Goal: Task Accomplishment & Management: Manage account settings

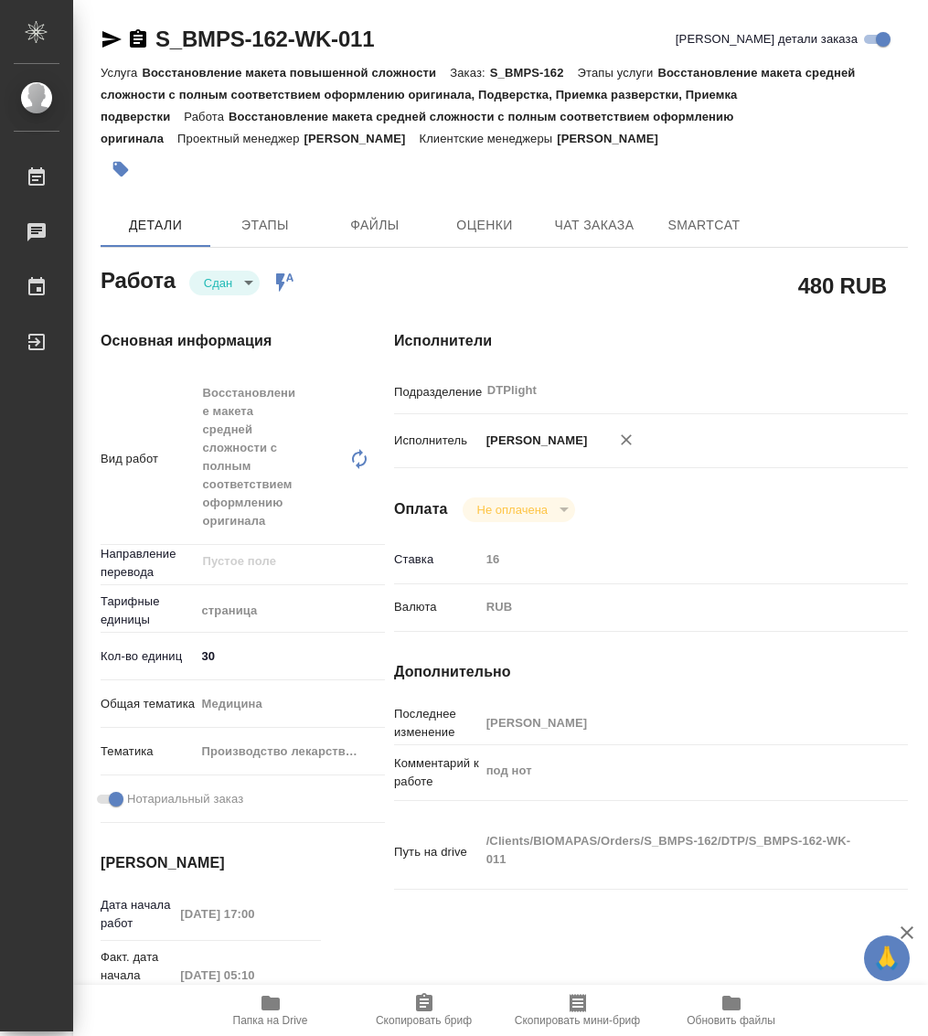
type textarea "x"
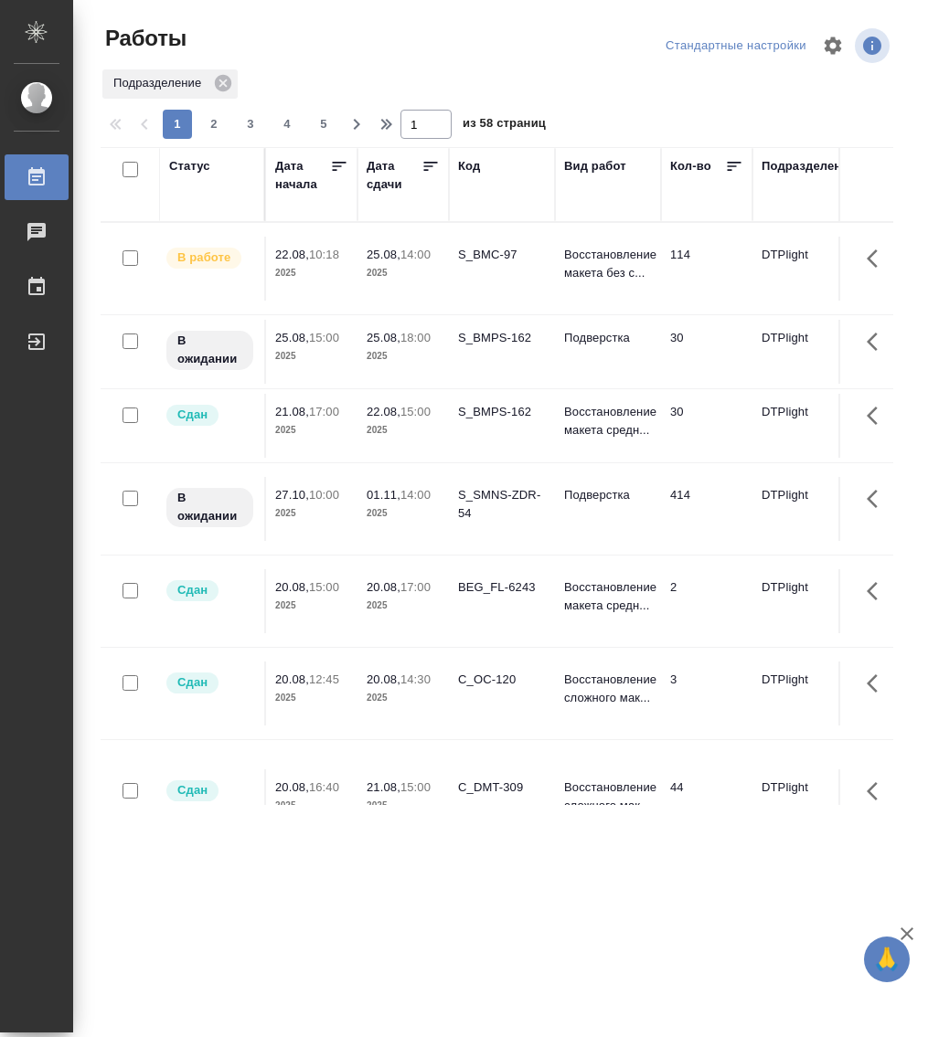
drag, startPoint x: 328, startPoint y: 259, endPoint x: 369, endPoint y: 292, distance: 52.7
click at [328, 259] on p "10:18" at bounding box center [324, 255] width 30 height 14
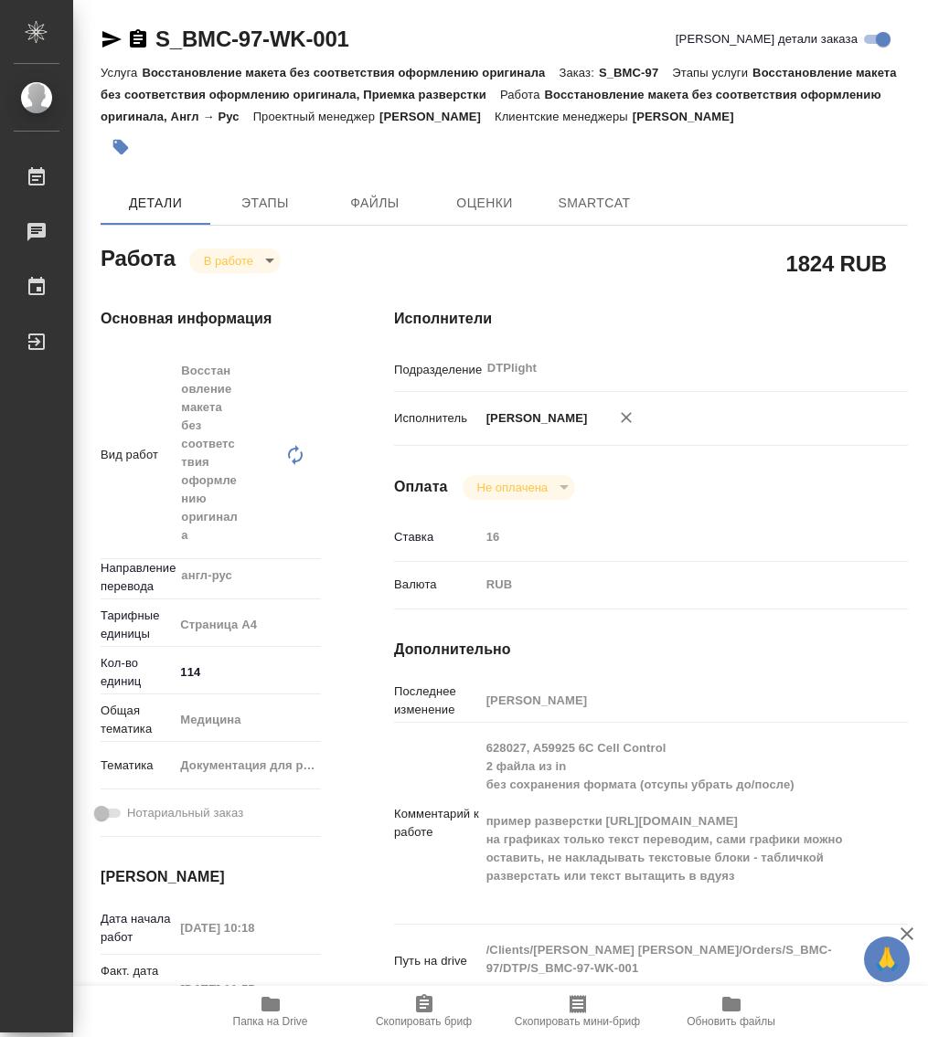
type textarea "x"
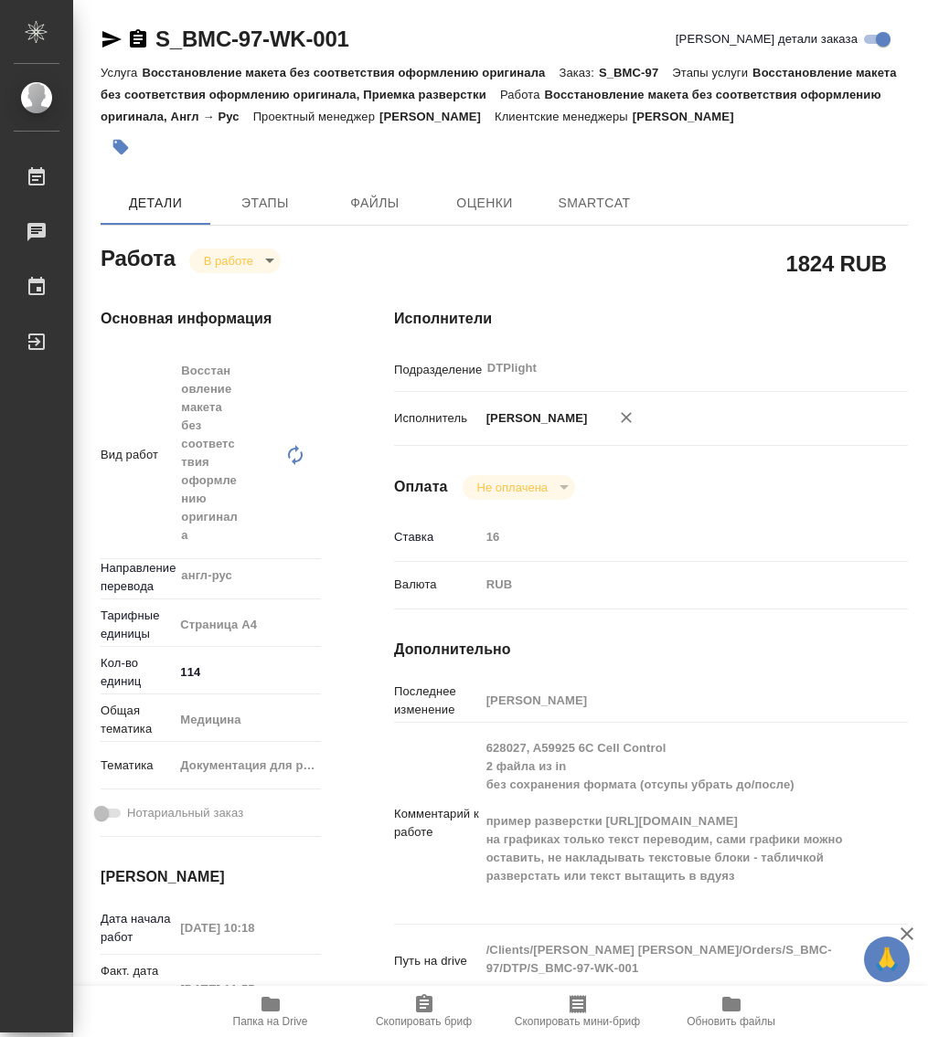
type textarea "x"
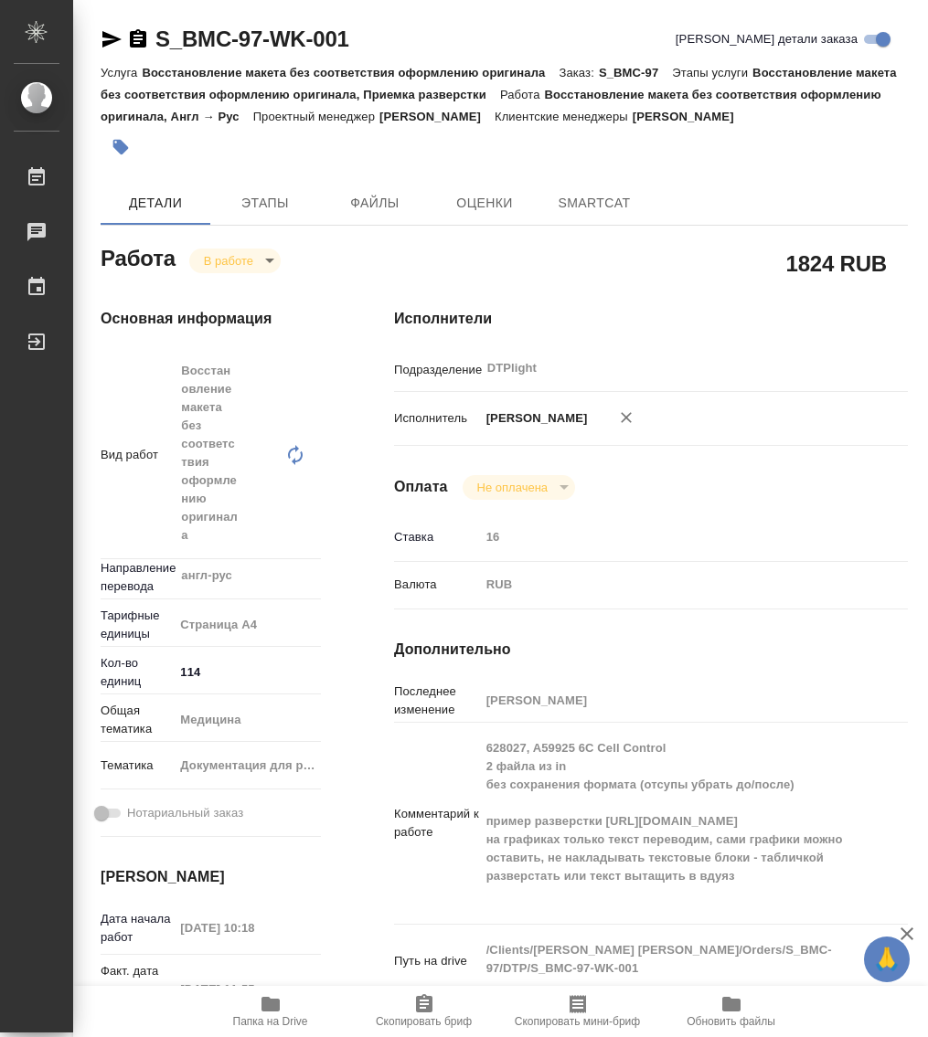
type textarea "x"
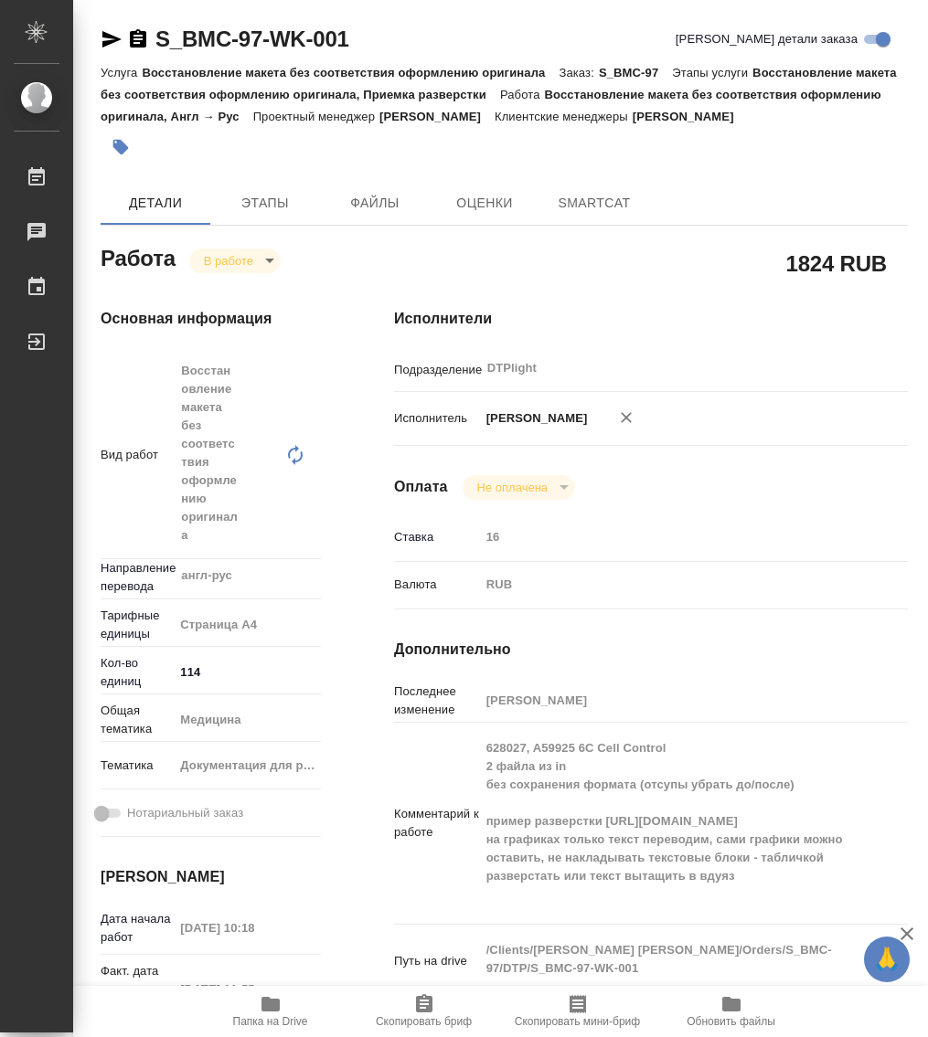
type textarea "x"
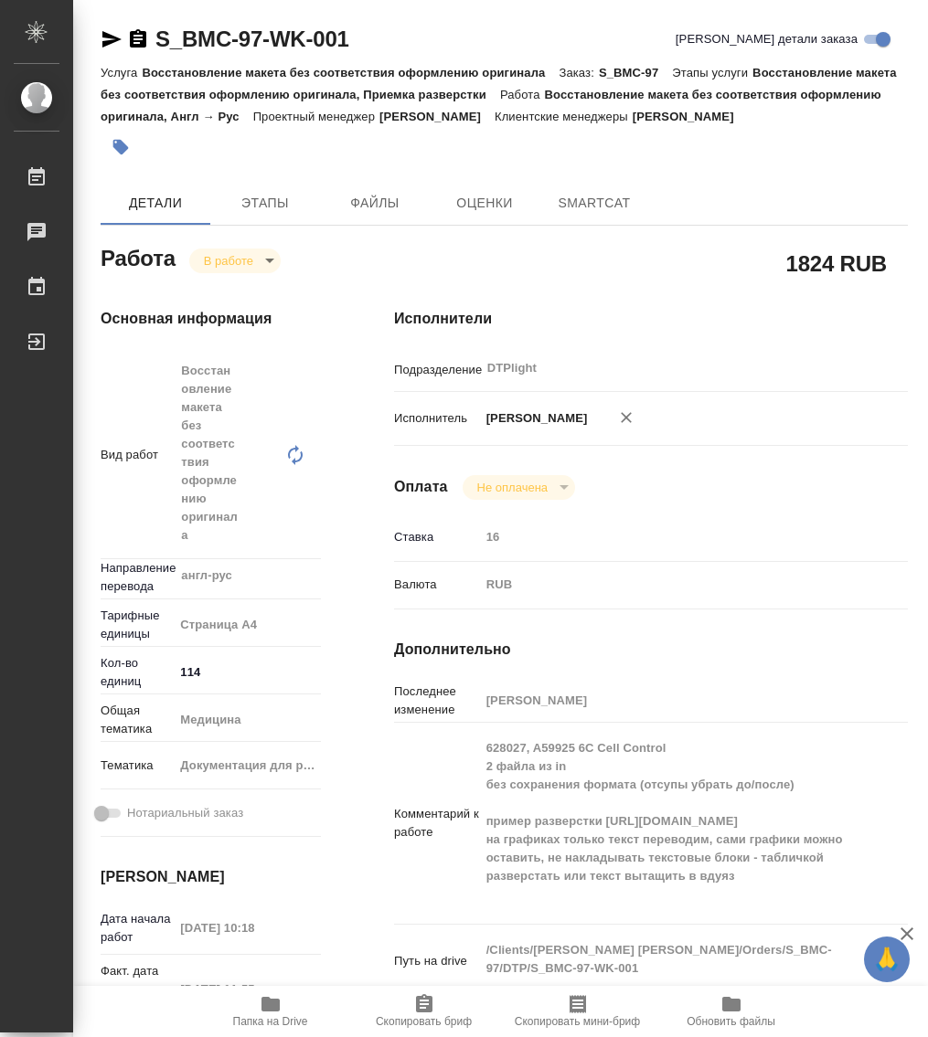
type textarea "x"
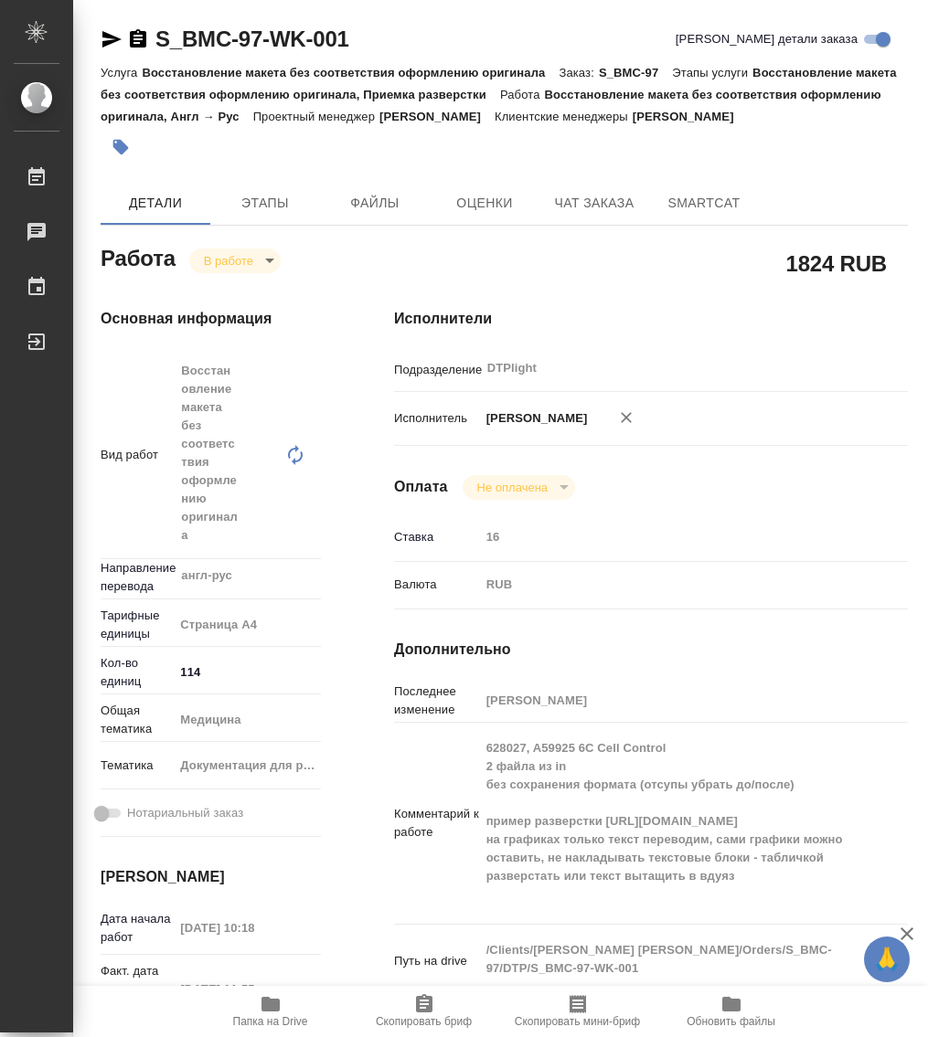
type textarea "x"
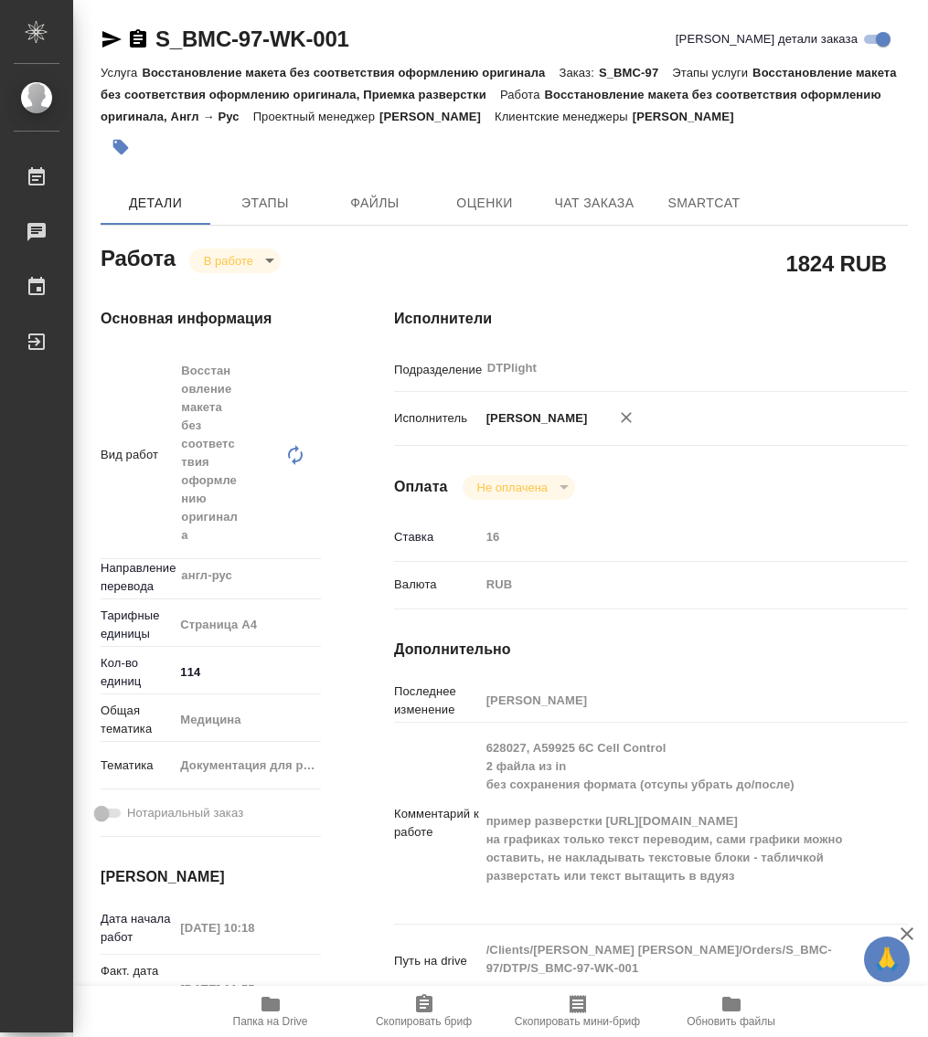
type textarea "x"
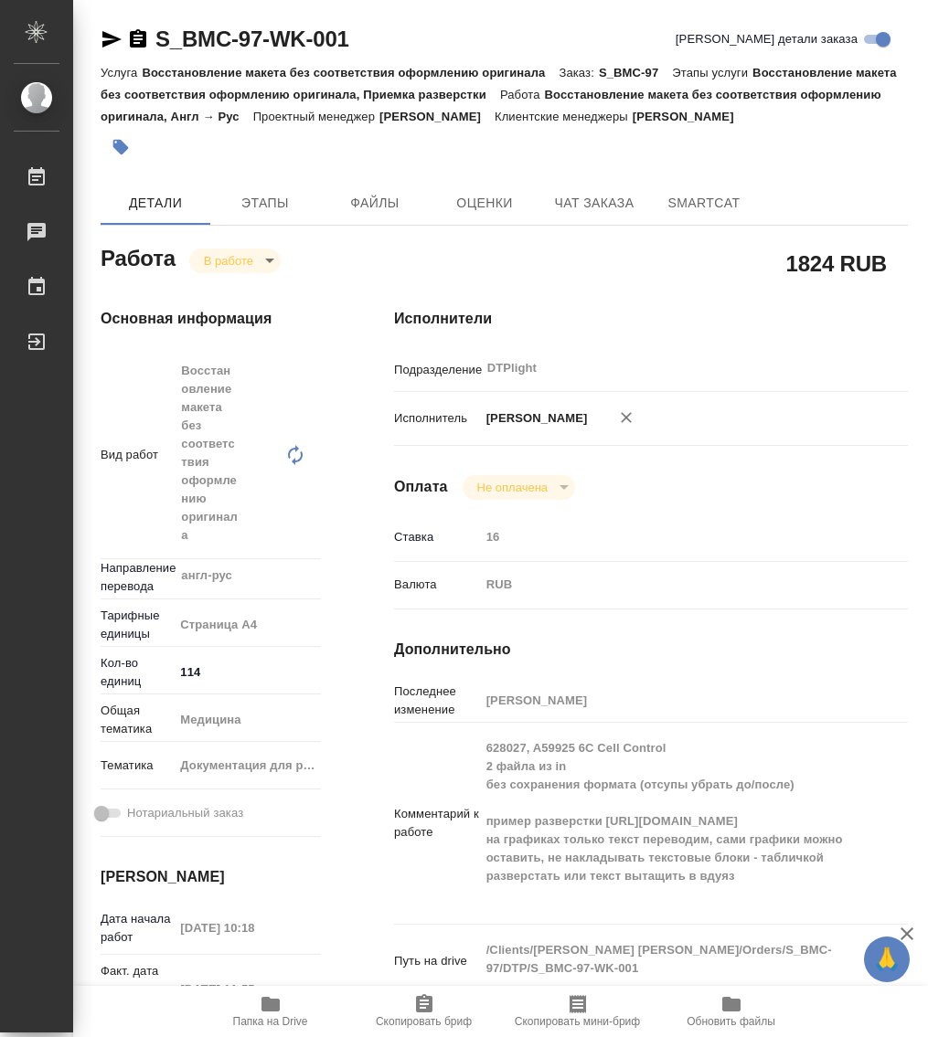
type textarea "x"
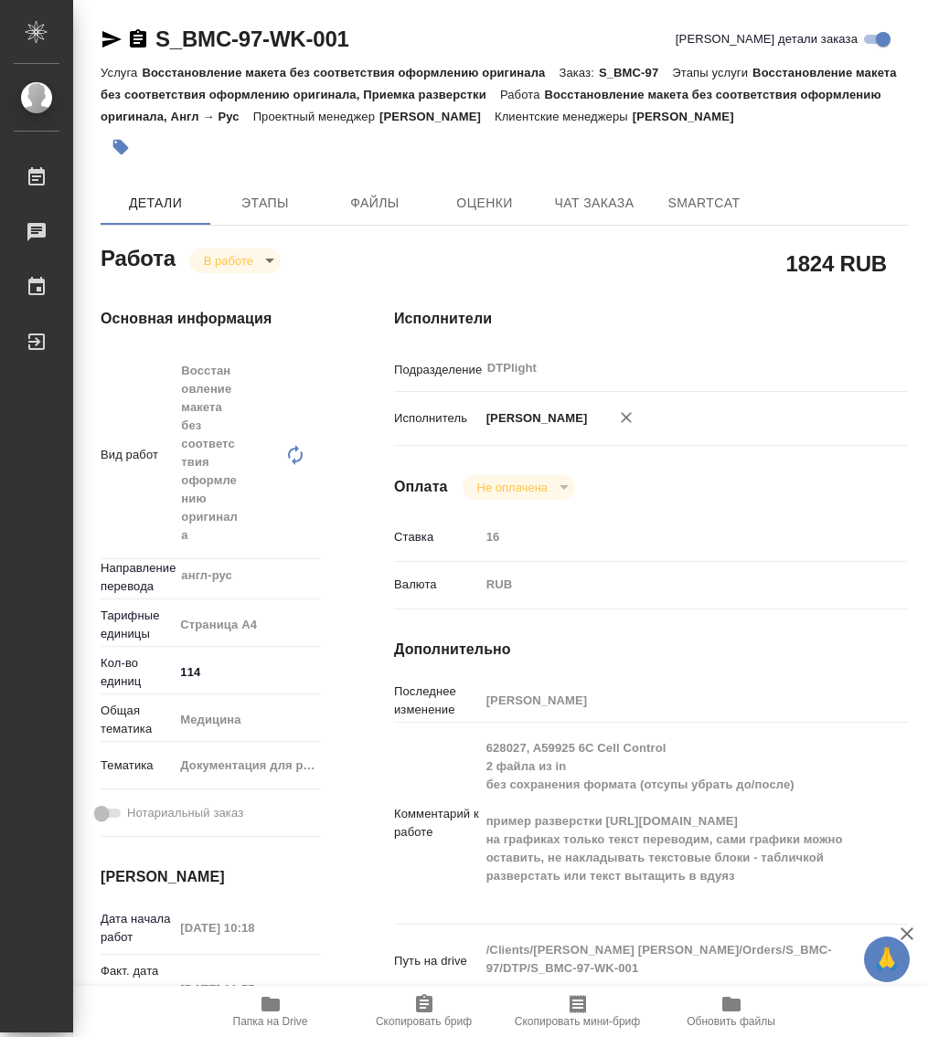
click at [597, 1003] on button "Скопировать мини-бриф" at bounding box center [578, 1011] width 154 height 51
type textarea "x"
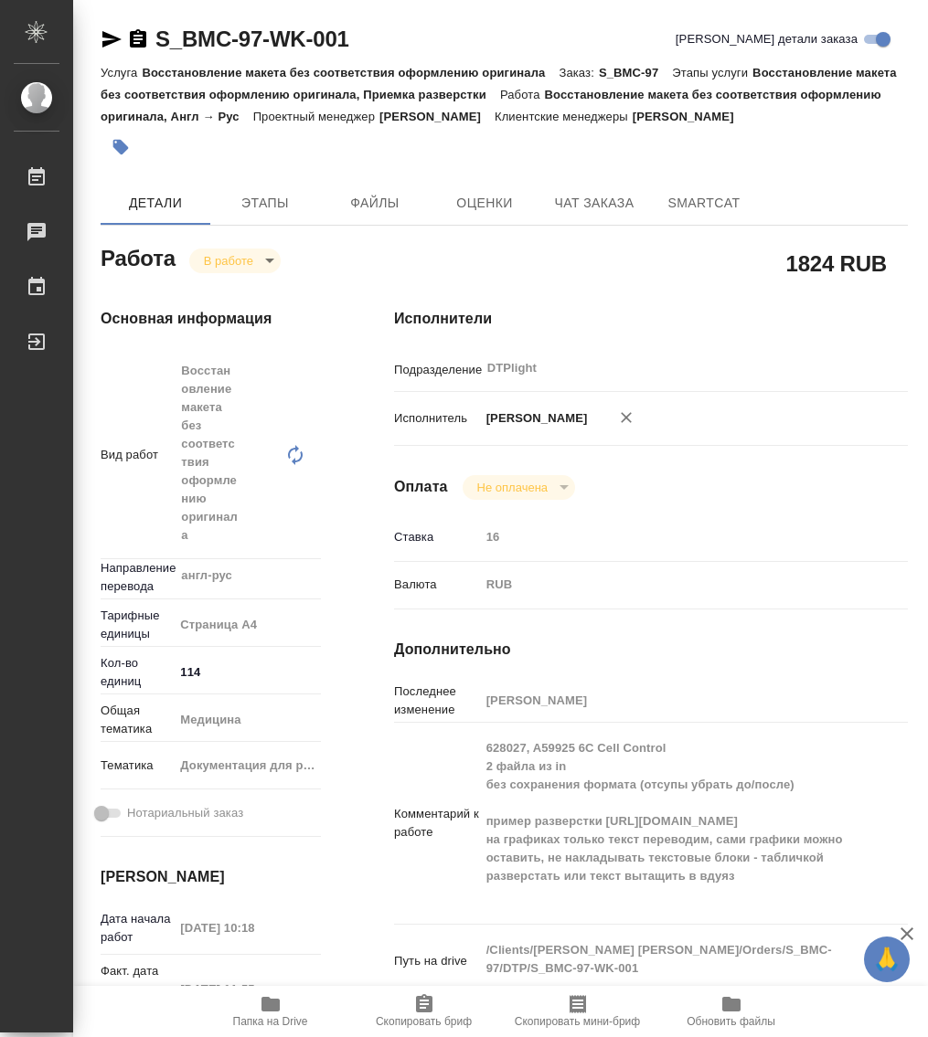
type textarea "x"
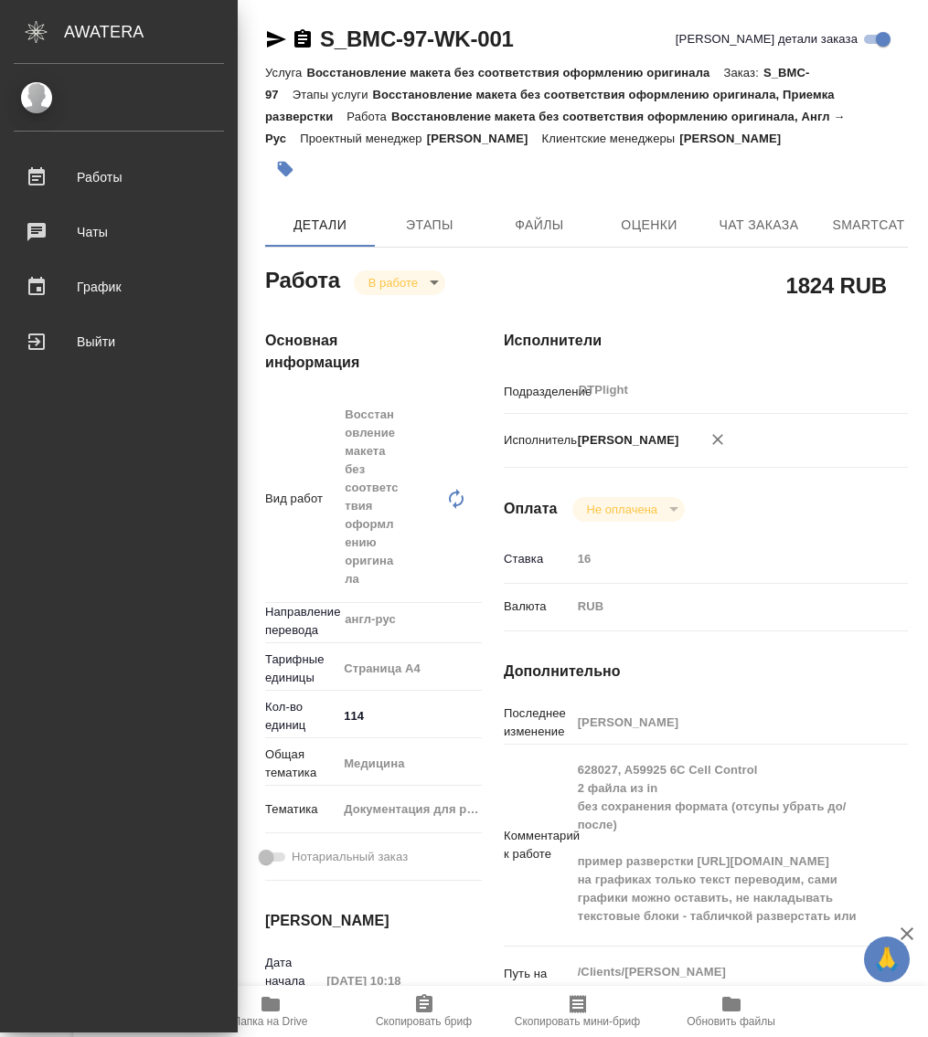
type textarea "x"
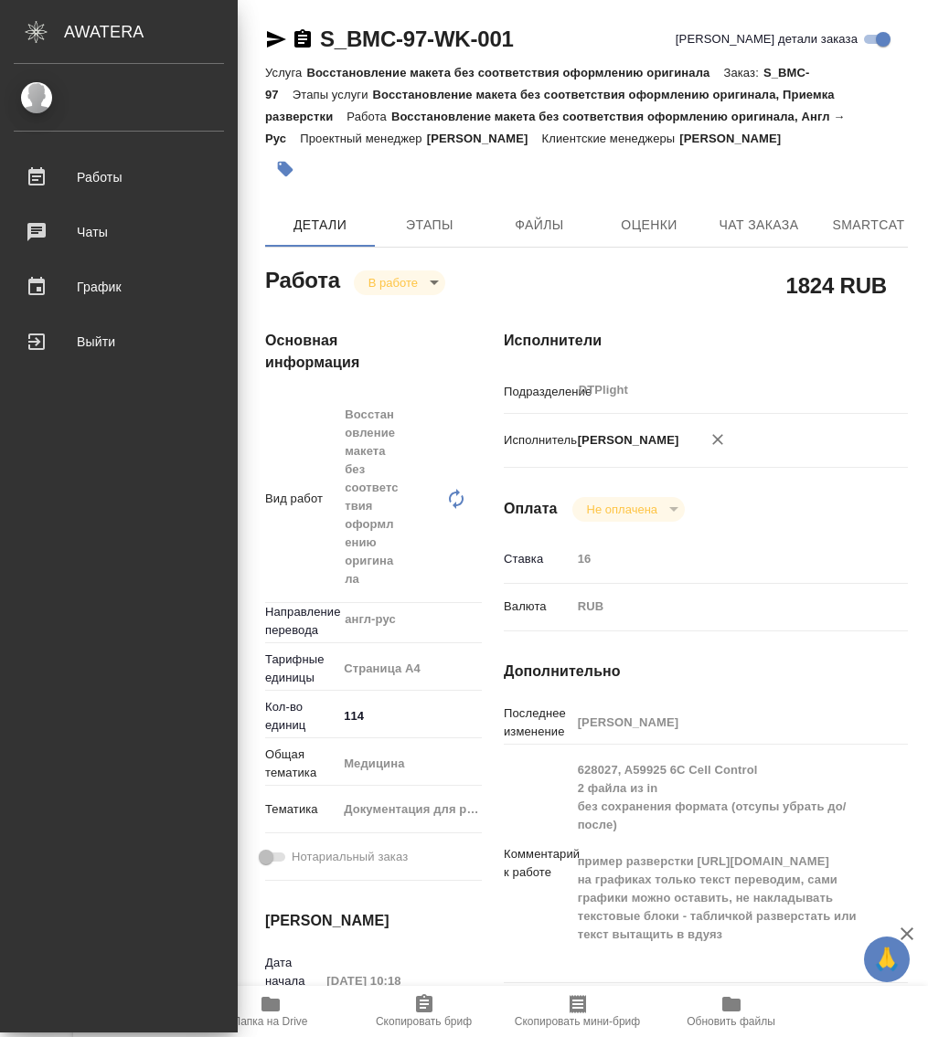
type textarea "x"
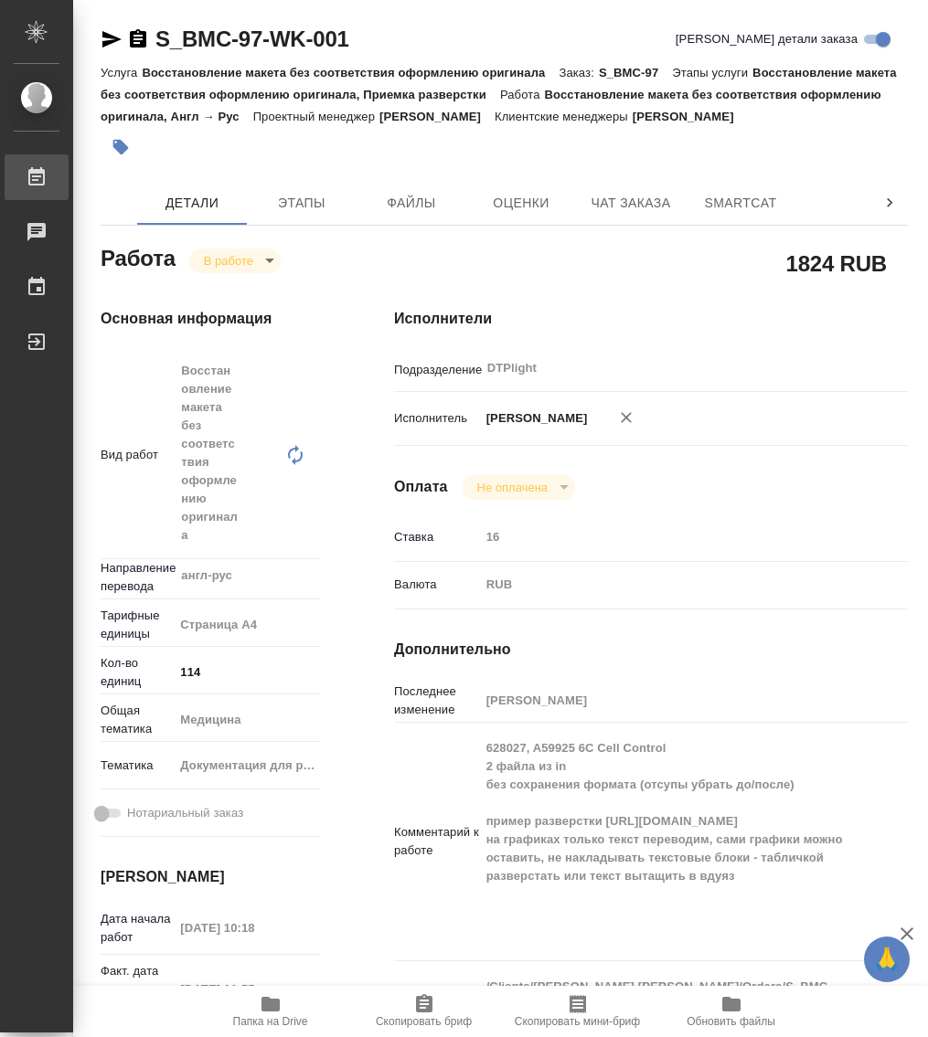
type textarea "x"
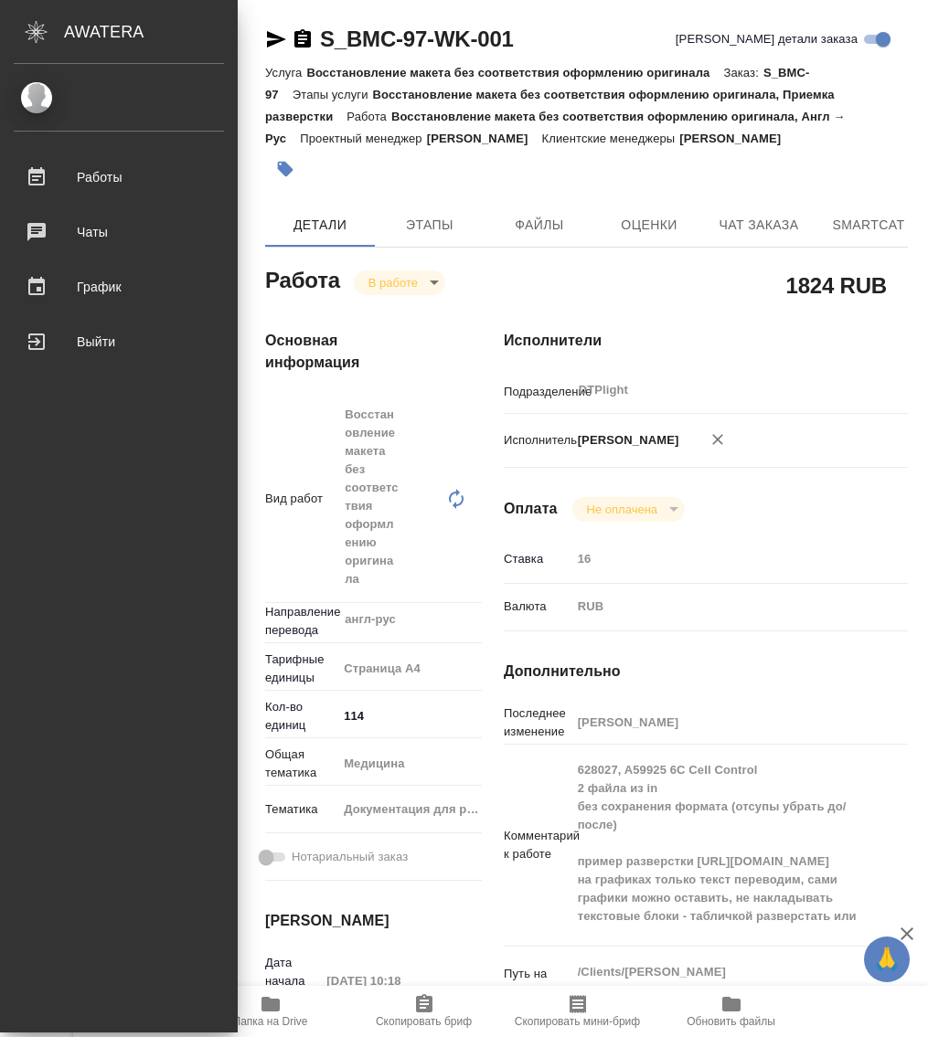
type textarea "x"
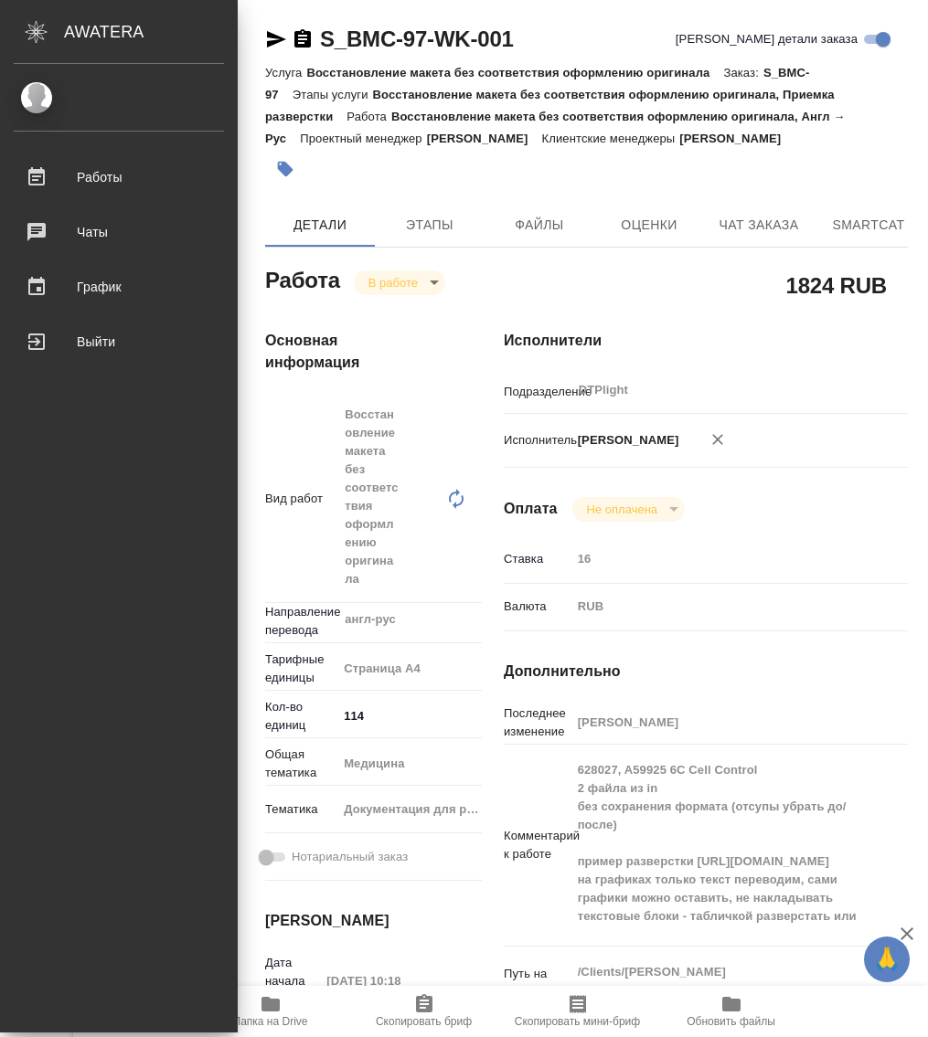
type textarea "x"
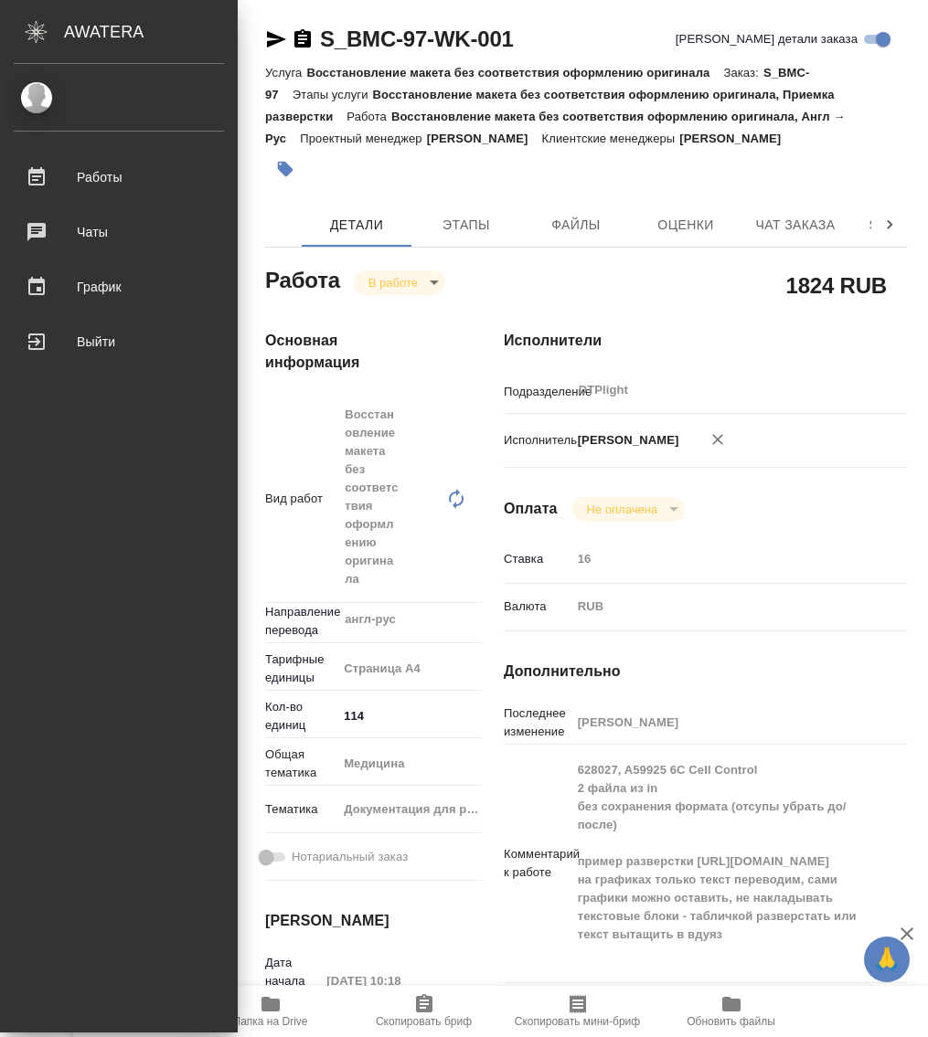
type textarea "x"
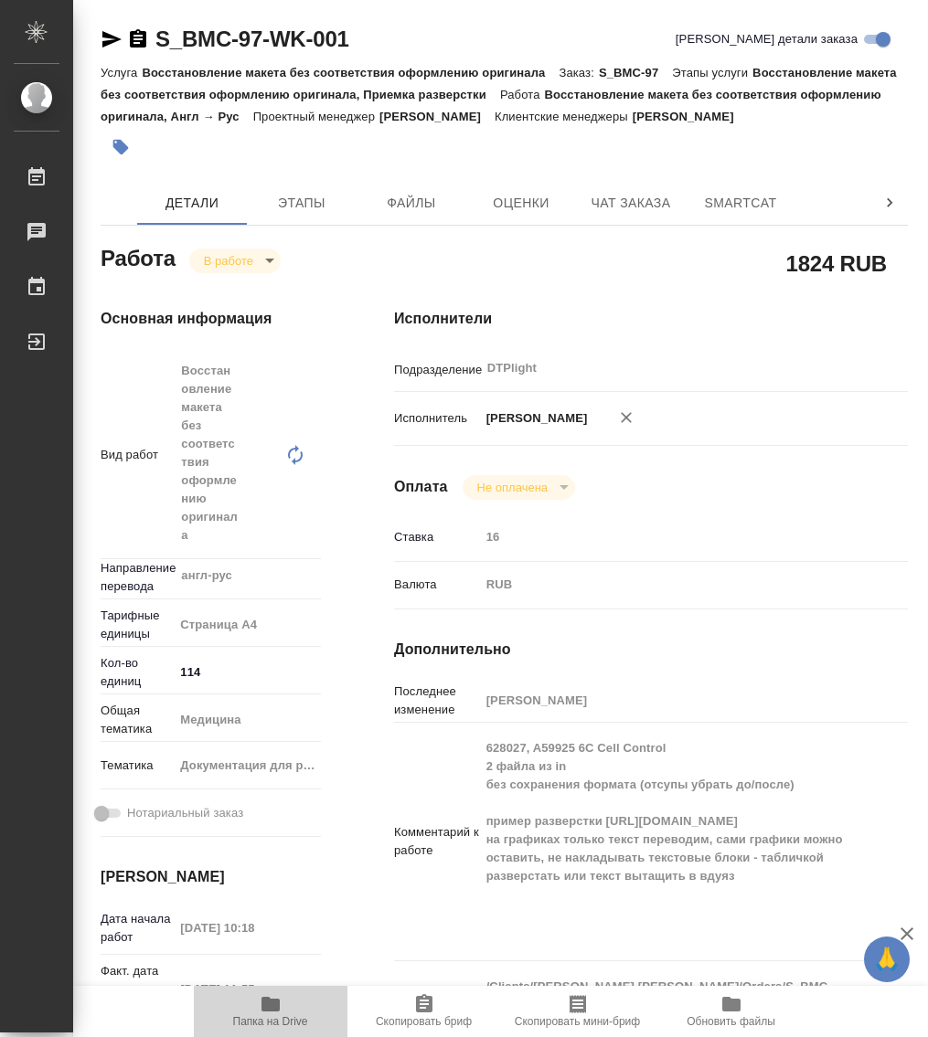
click at [261, 1007] on icon "button" at bounding box center [270, 1004] width 18 height 15
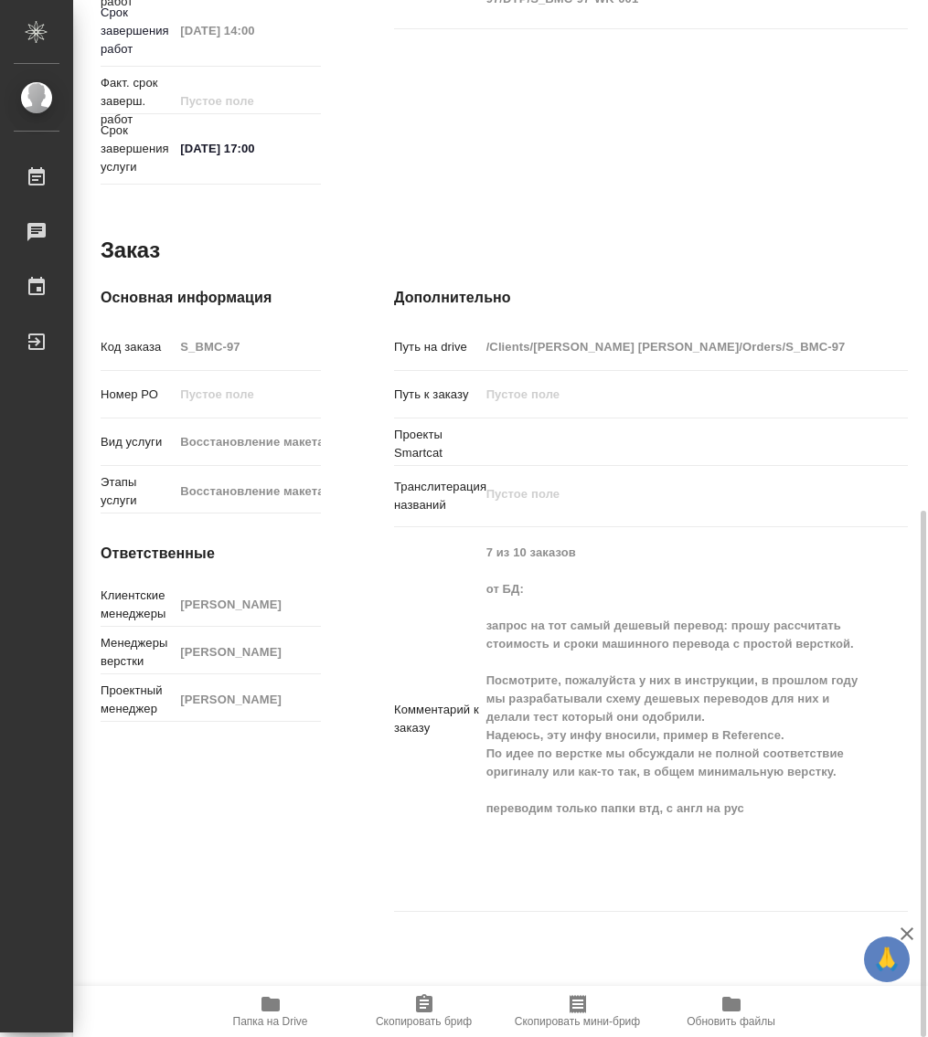
scroll to position [778, 0]
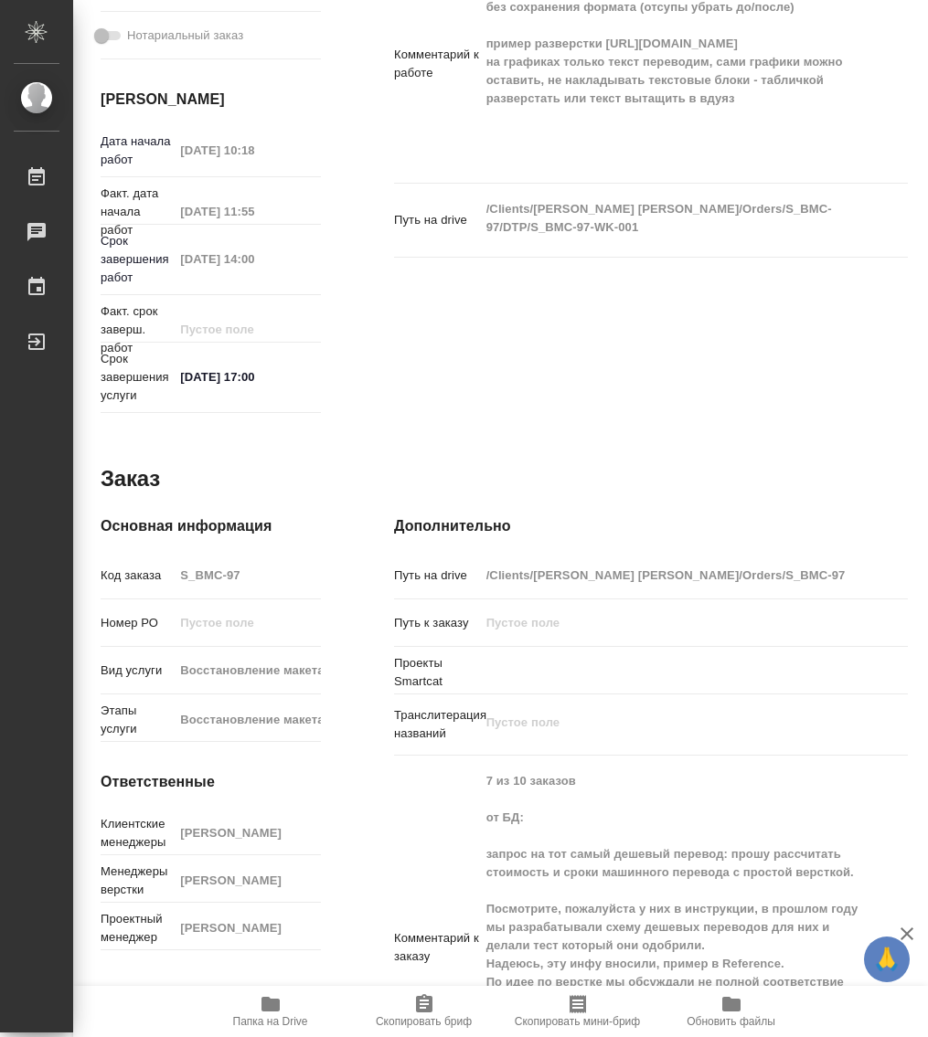
type textarea "x"
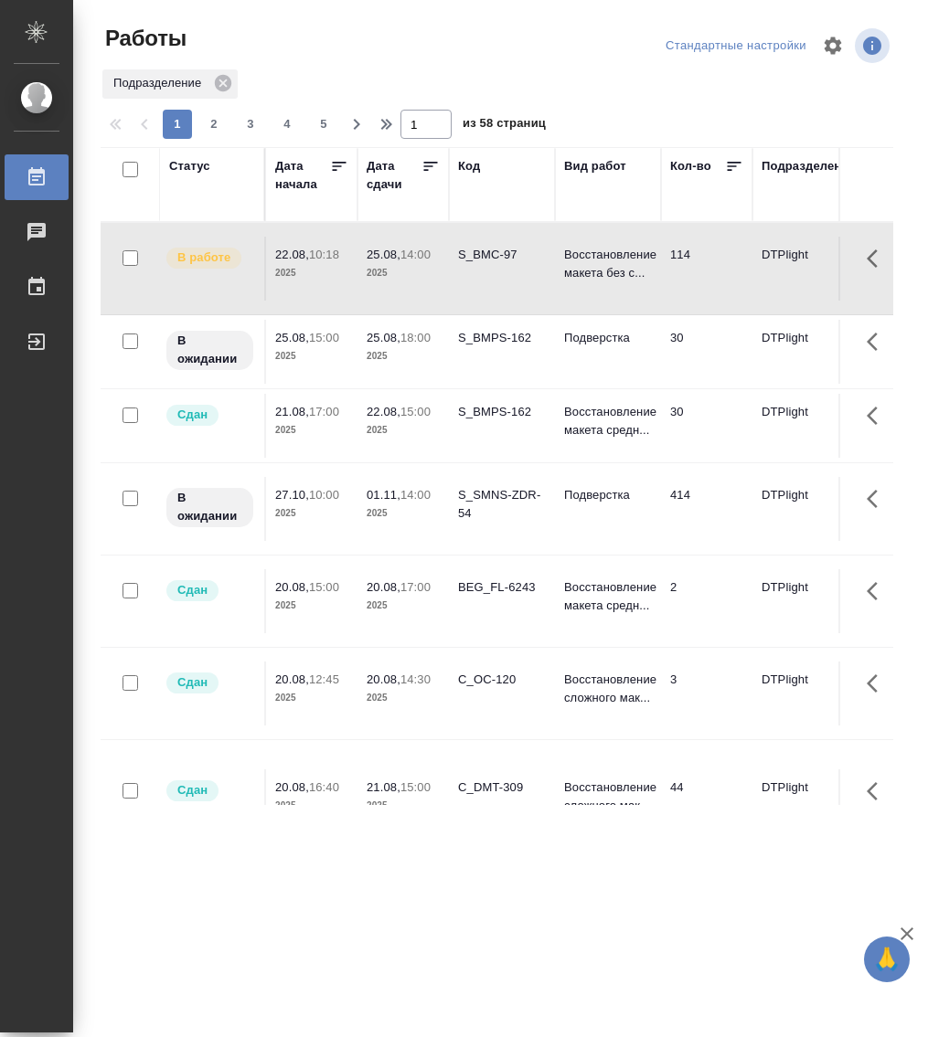
click at [189, 173] on div "Статус" at bounding box center [189, 166] width 41 height 18
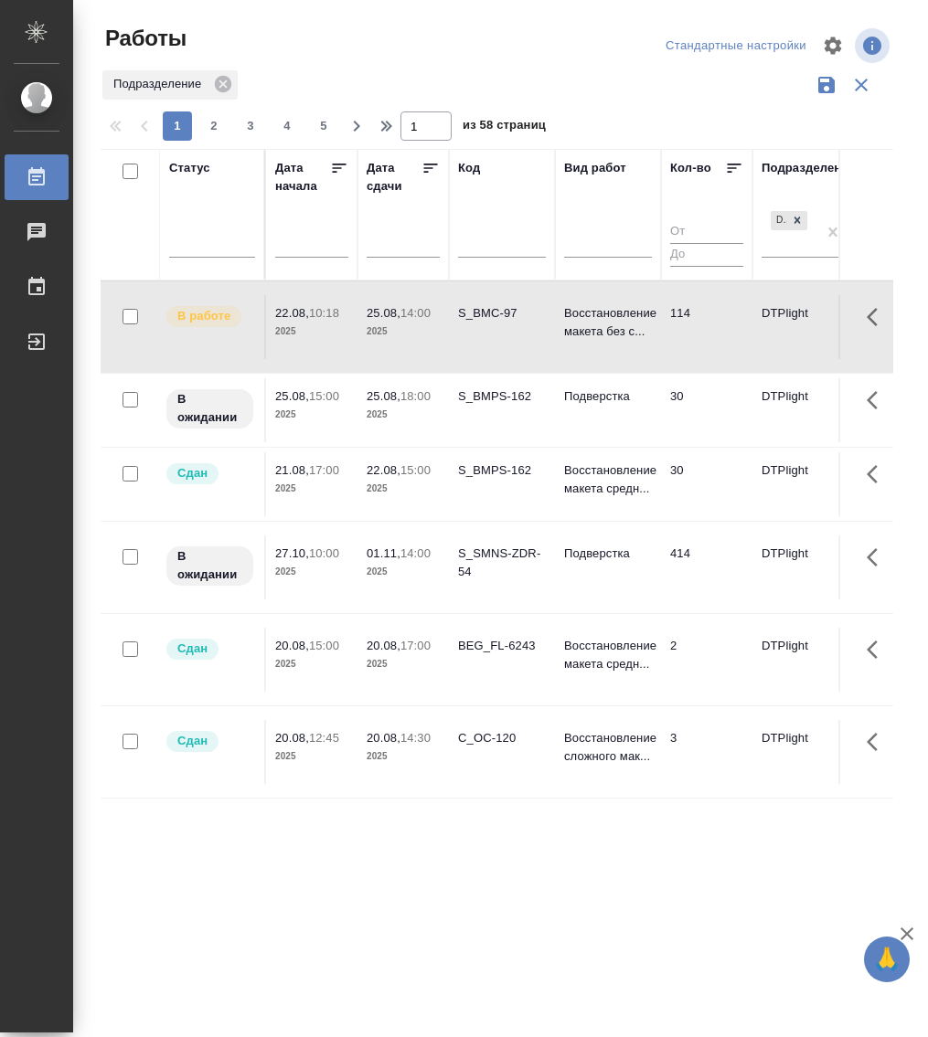
click at [221, 258] on div at bounding box center [212, 247] width 86 height 48
click at [222, 254] on div at bounding box center [212, 240] width 86 height 35
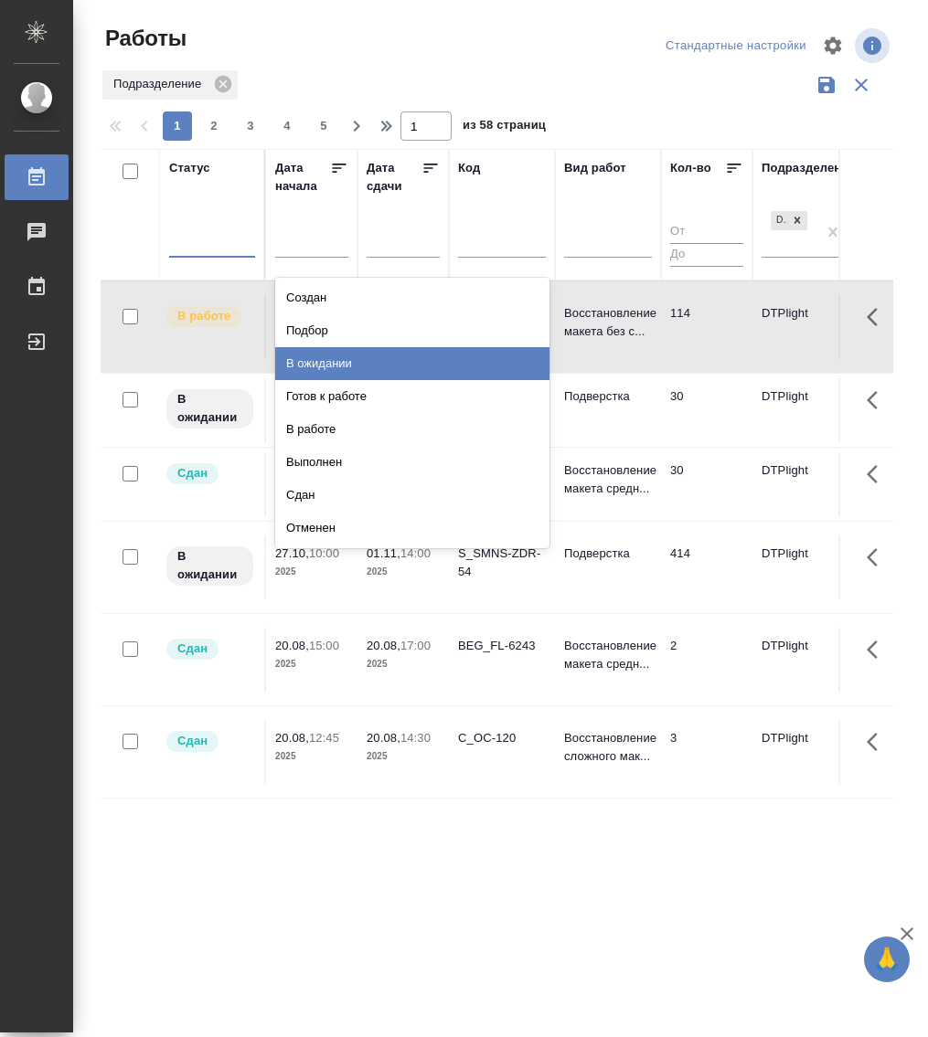
click at [329, 364] on div "В ожидании" at bounding box center [412, 363] width 274 height 33
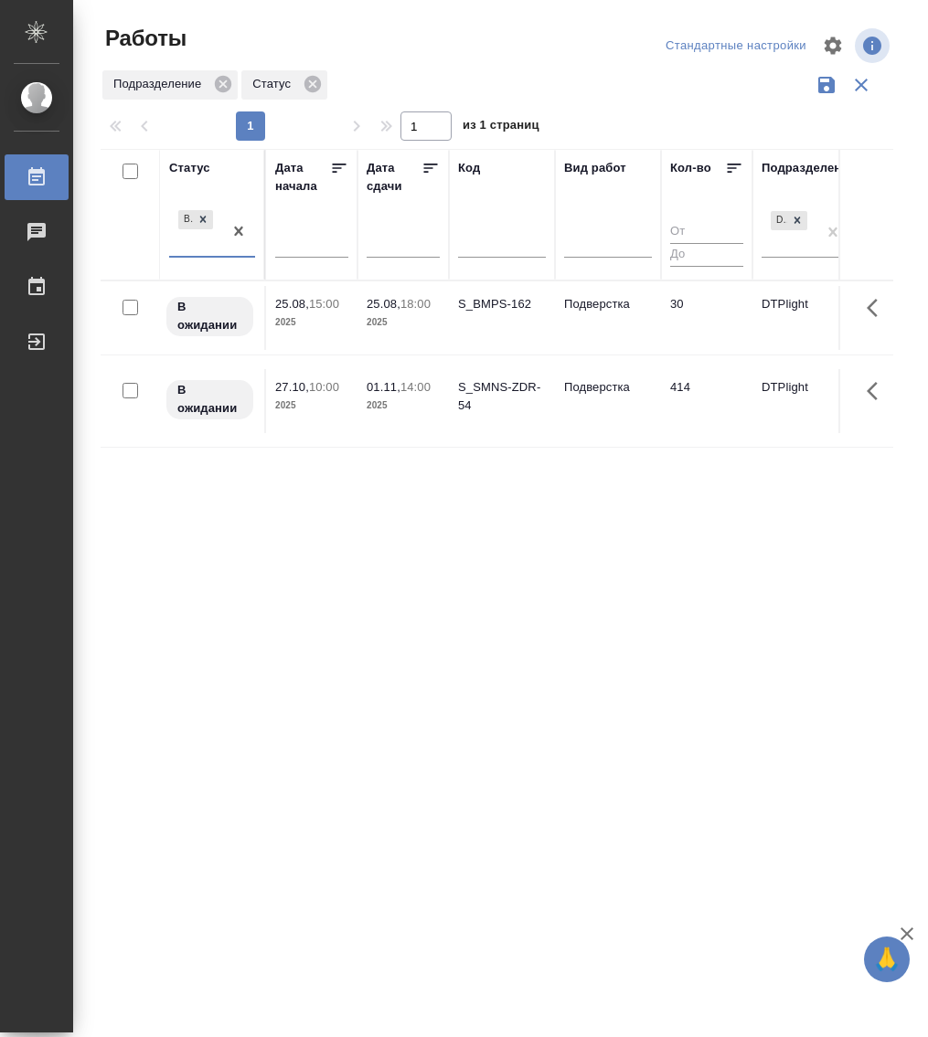
click at [208, 254] on div "В ожидании" at bounding box center [195, 231] width 53 height 49
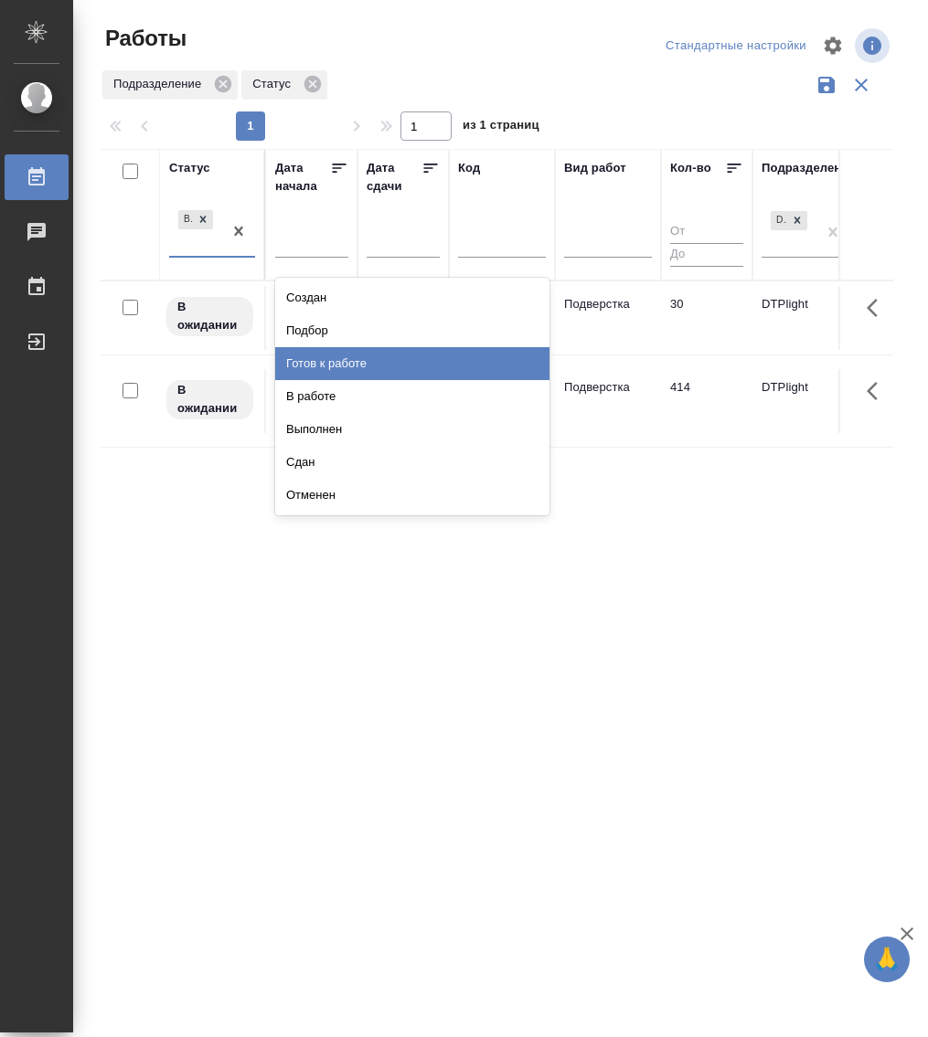
click at [377, 363] on div "Готов к работе" at bounding box center [412, 363] width 274 height 33
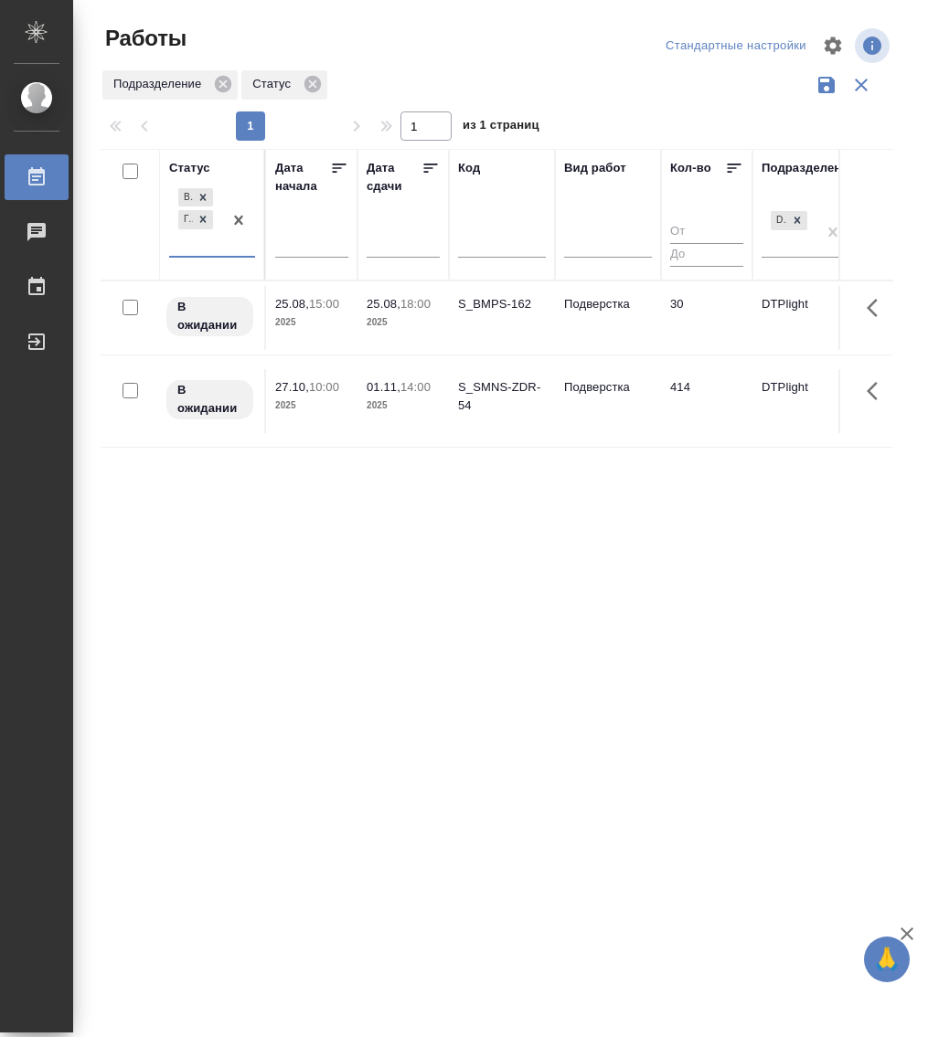
click at [223, 254] on div at bounding box center [238, 220] width 33 height 71
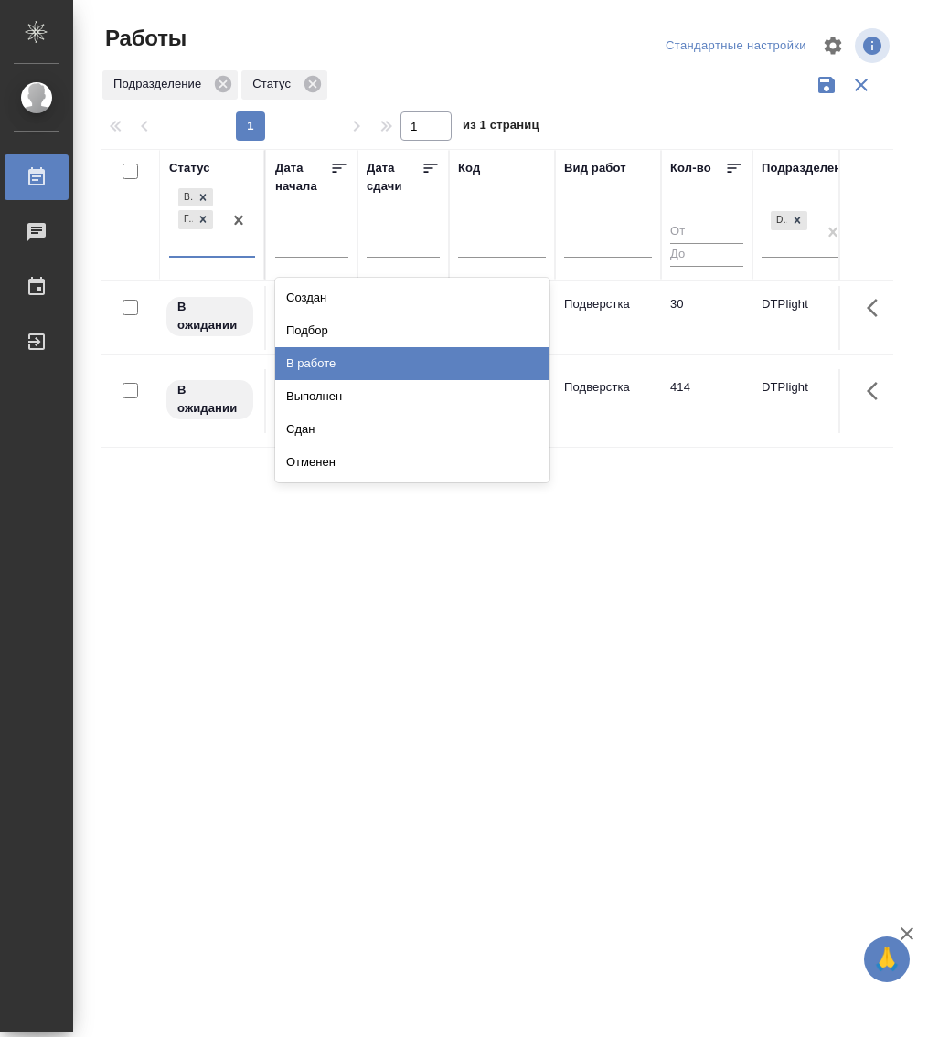
click at [353, 362] on div "В работе" at bounding box center [412, 363] width 274 height 33
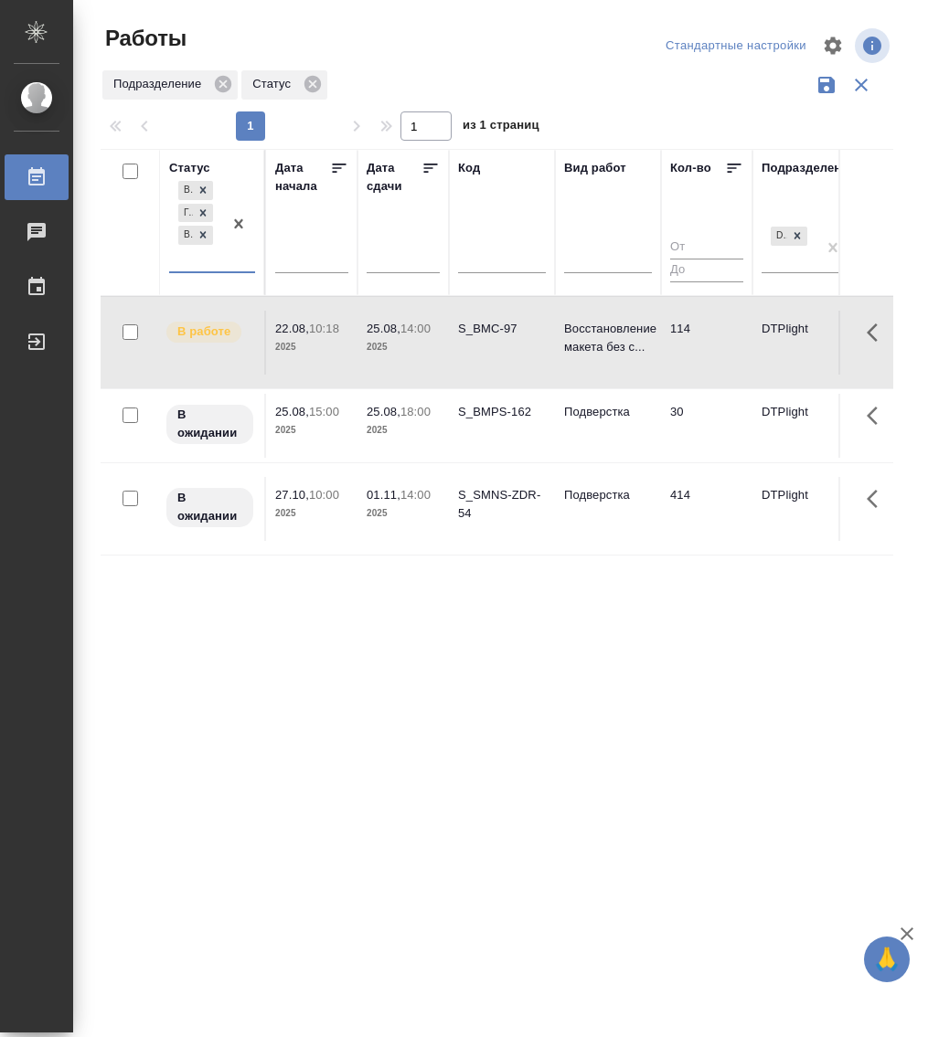
click at [197, 271] on div "В ожидании Готов к работе В работе" at bounding box center [195, 224] width 53 height 94
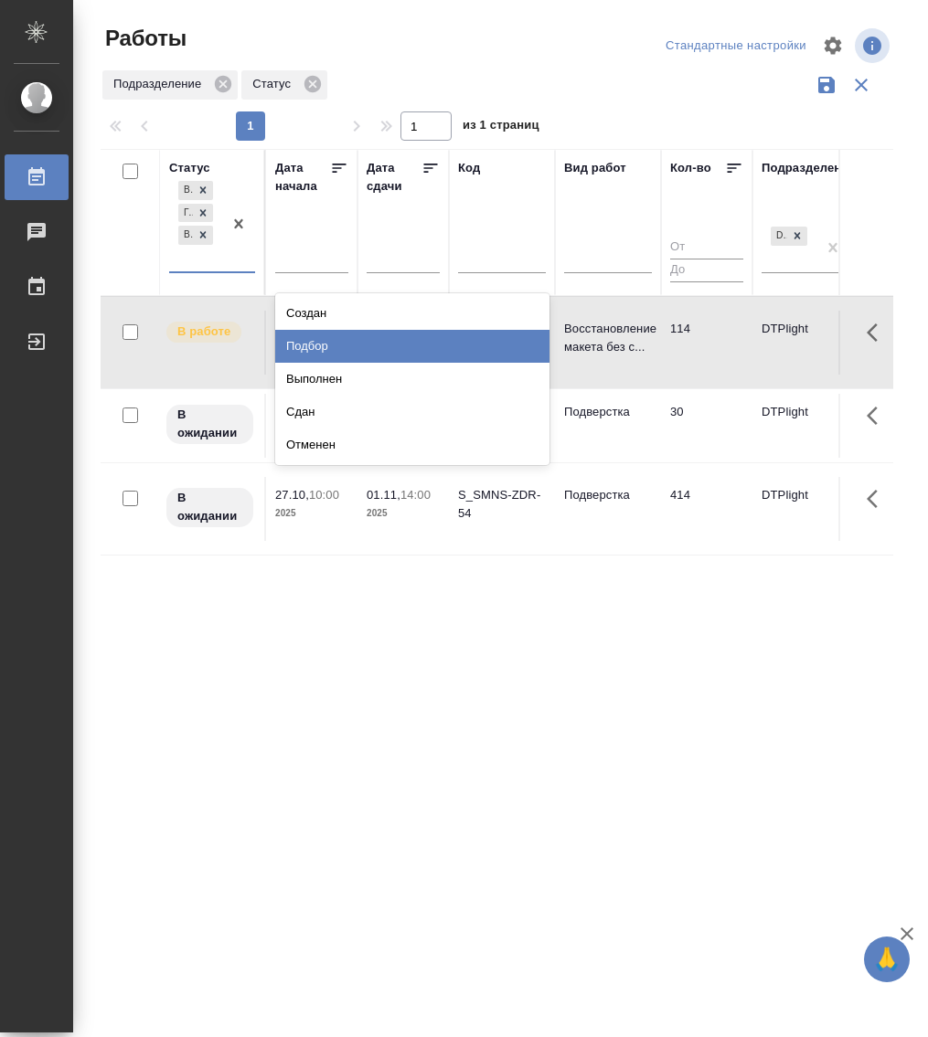
click at [336, 351] on div "Подбор" at bounding box center [412, 346] width 274 height 33
